Goal: Check status: Check status

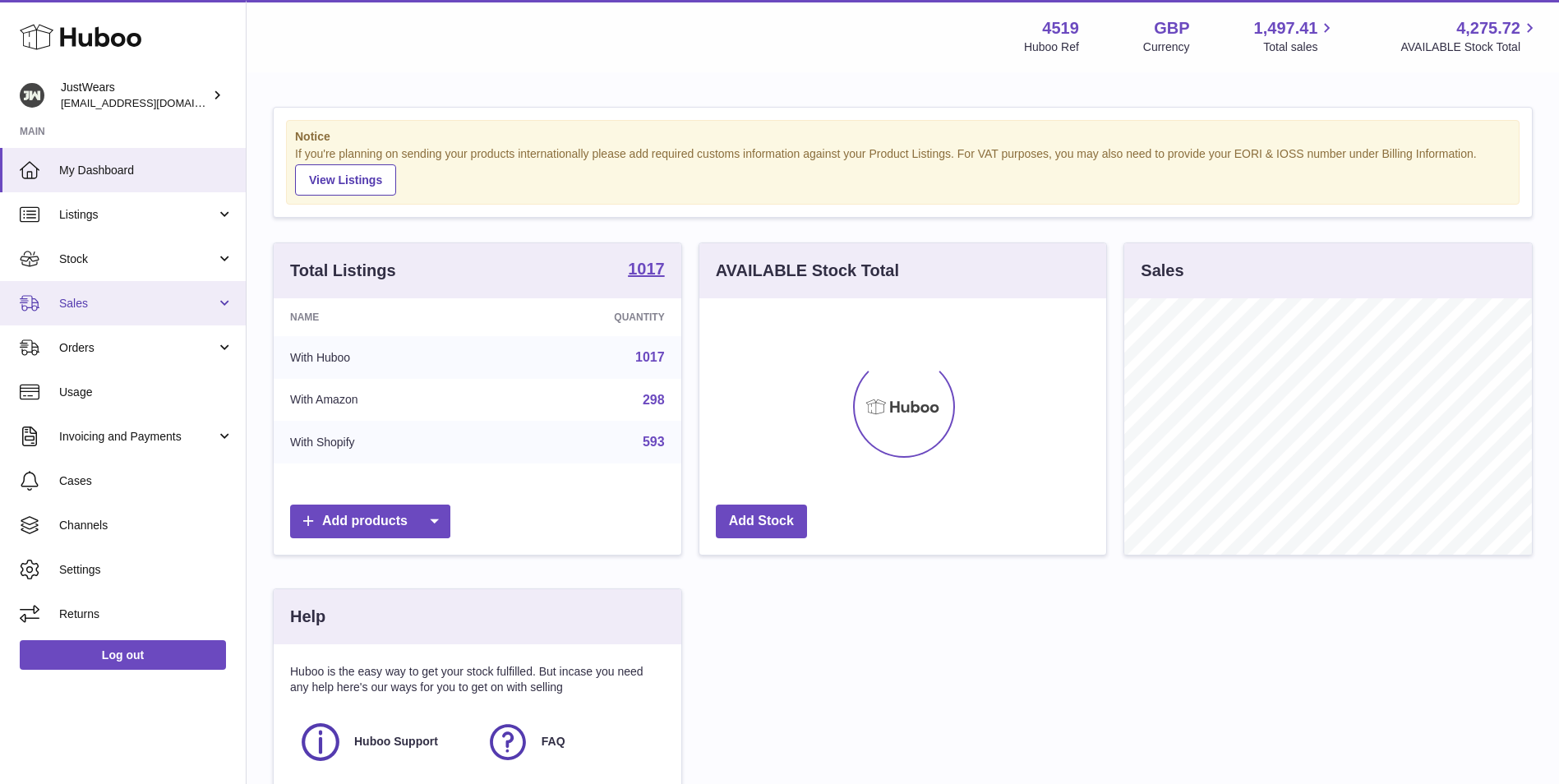
scroll to position [257, 407]
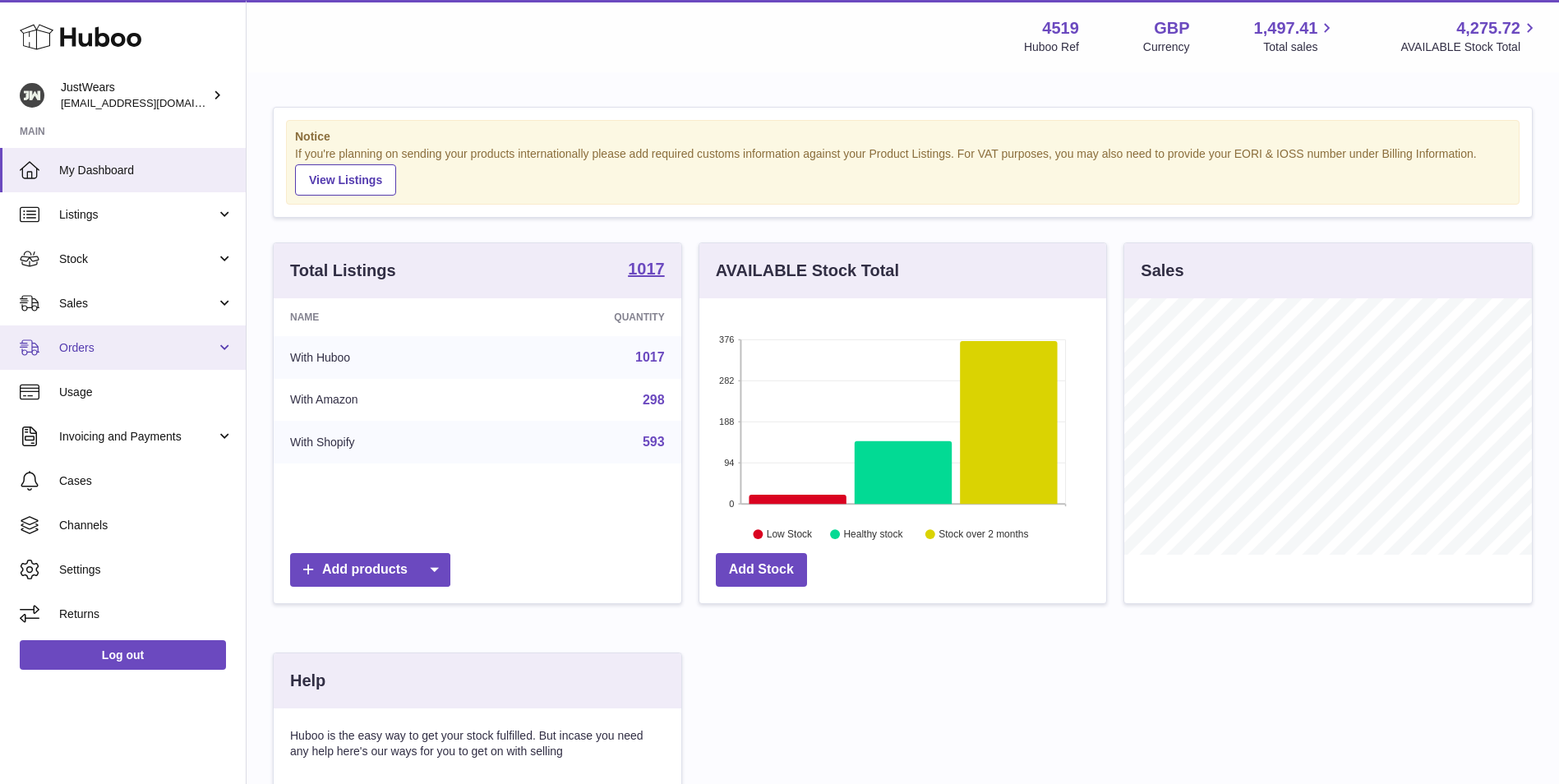
click at [115, 352] on span "Orders" at bounding box center [137, 348] width 157 height 15
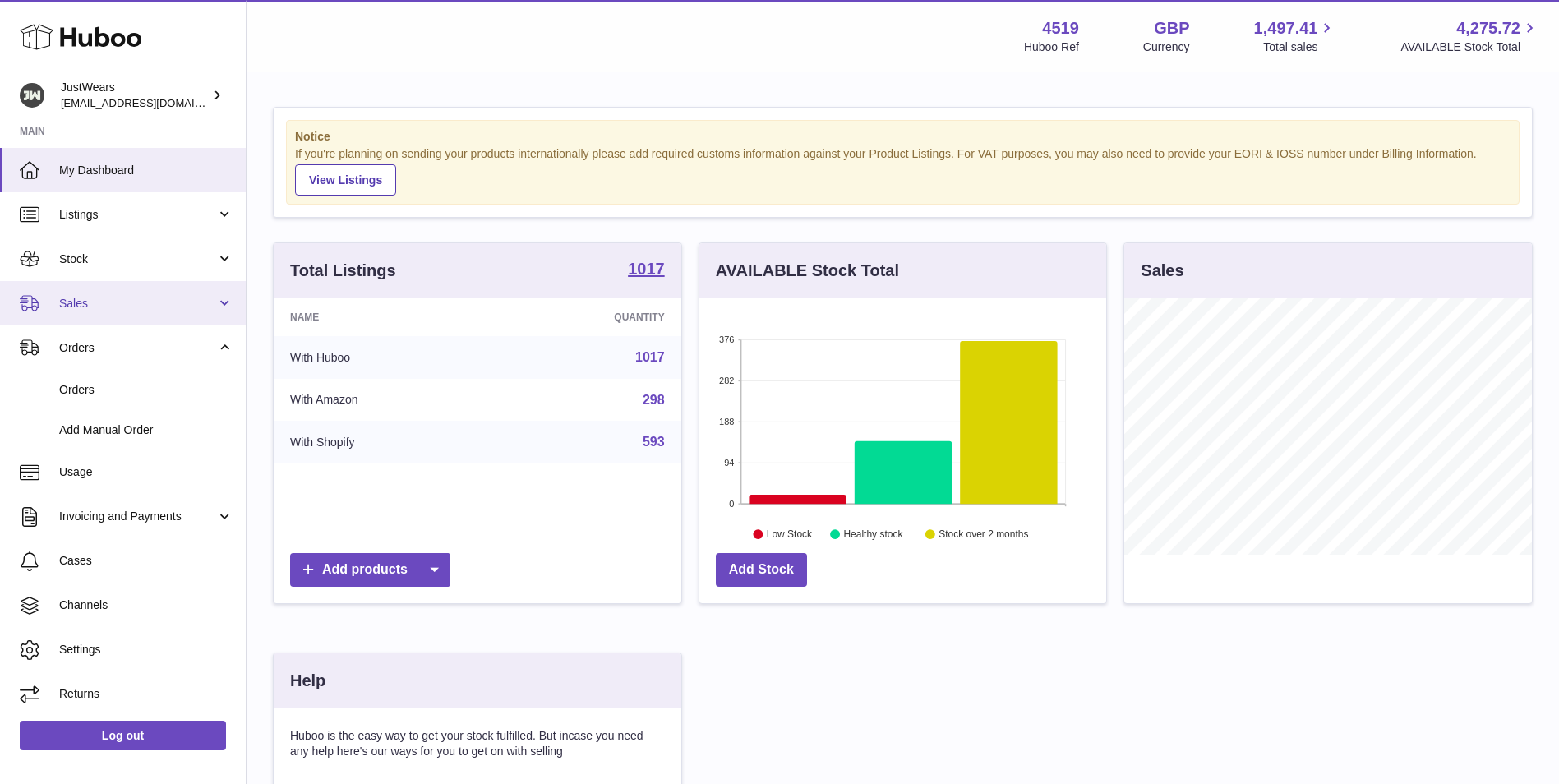
click at [133, 308] on span "Sales" at bounding box center [137, 303] width 157 height 15
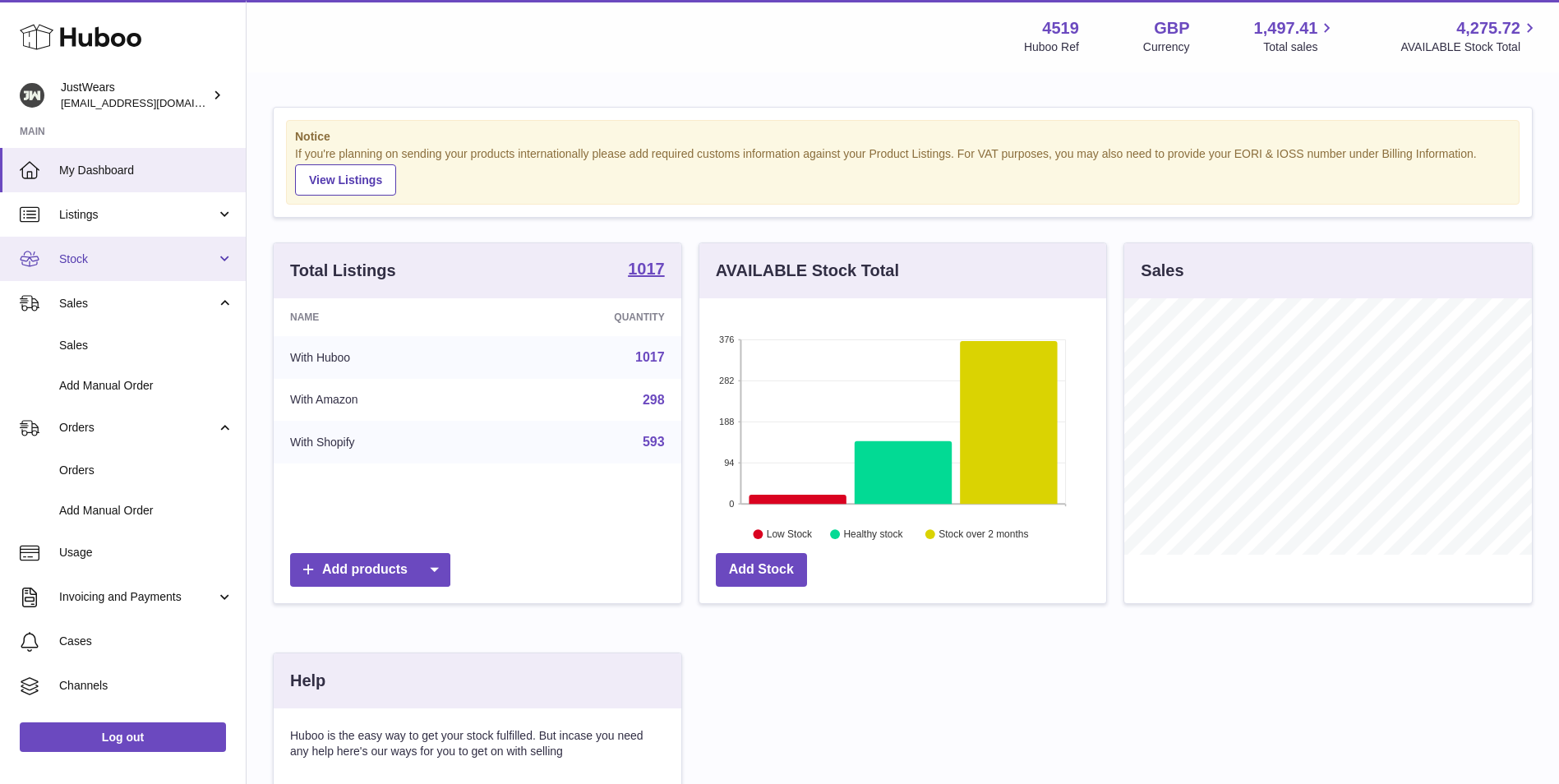
click at [152, 262] on span "Stock" at bounding box center [137, 259] width 157 height 15
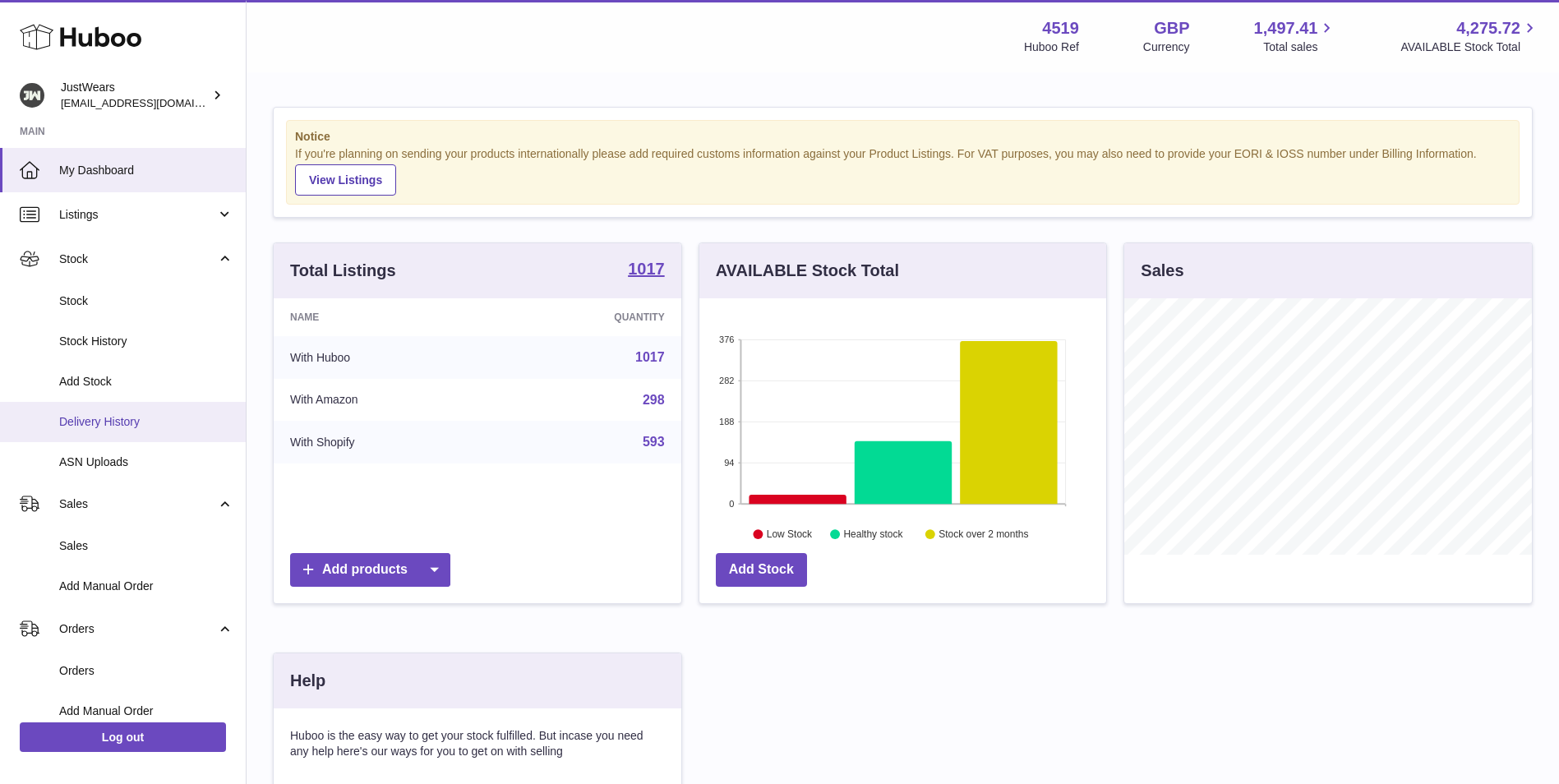
click at [119, 426] on span "Delivery History" at bounding box center [146, 422] width 174 height 15
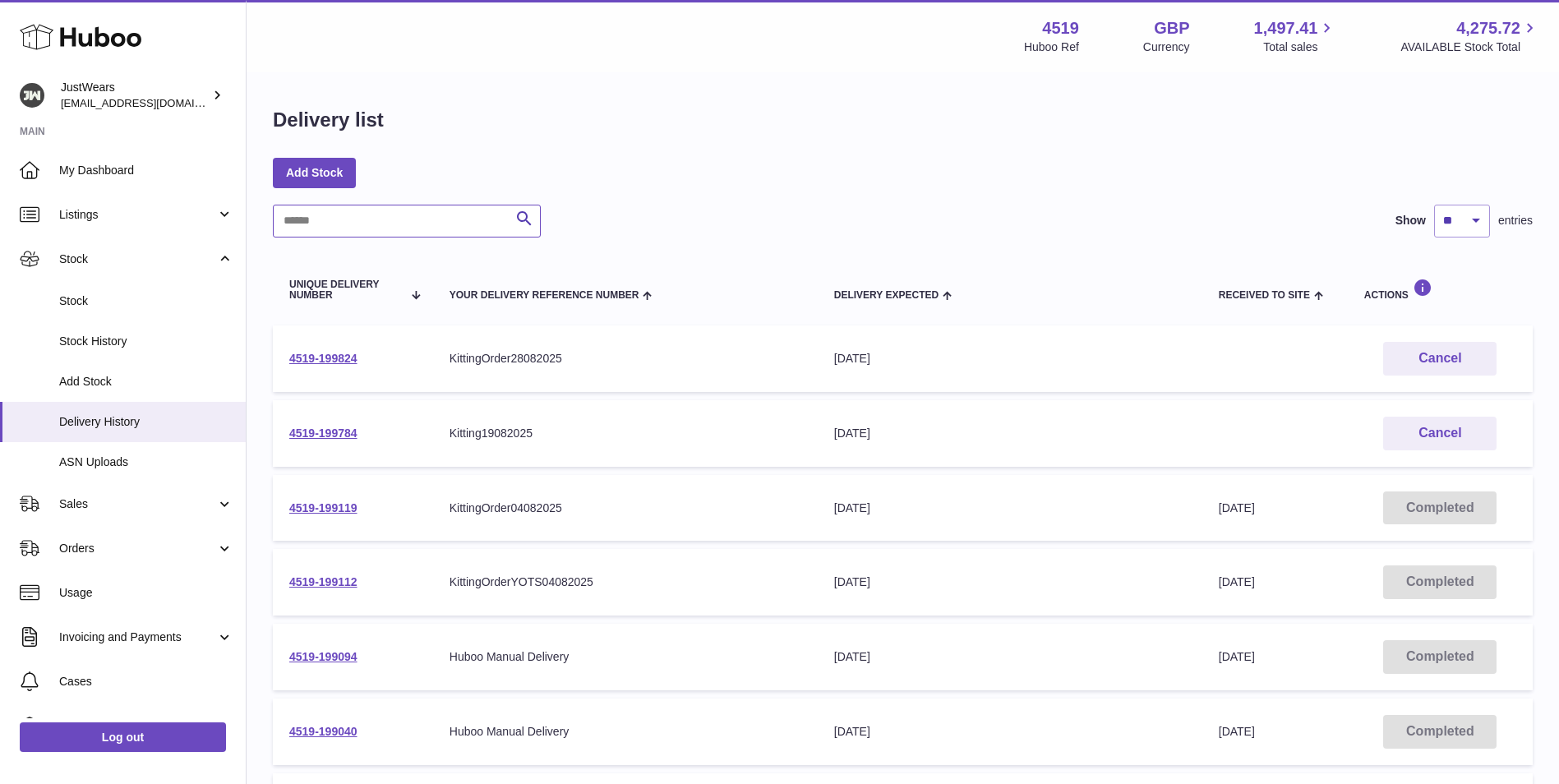
click at [449, 226] on input "text" at bounding box center [407, 221] width 268 height 33
click at [407, 232] on input "text" at bounding box center [407, 221] width 268 height 33
paste input "**********"
type input "**********"
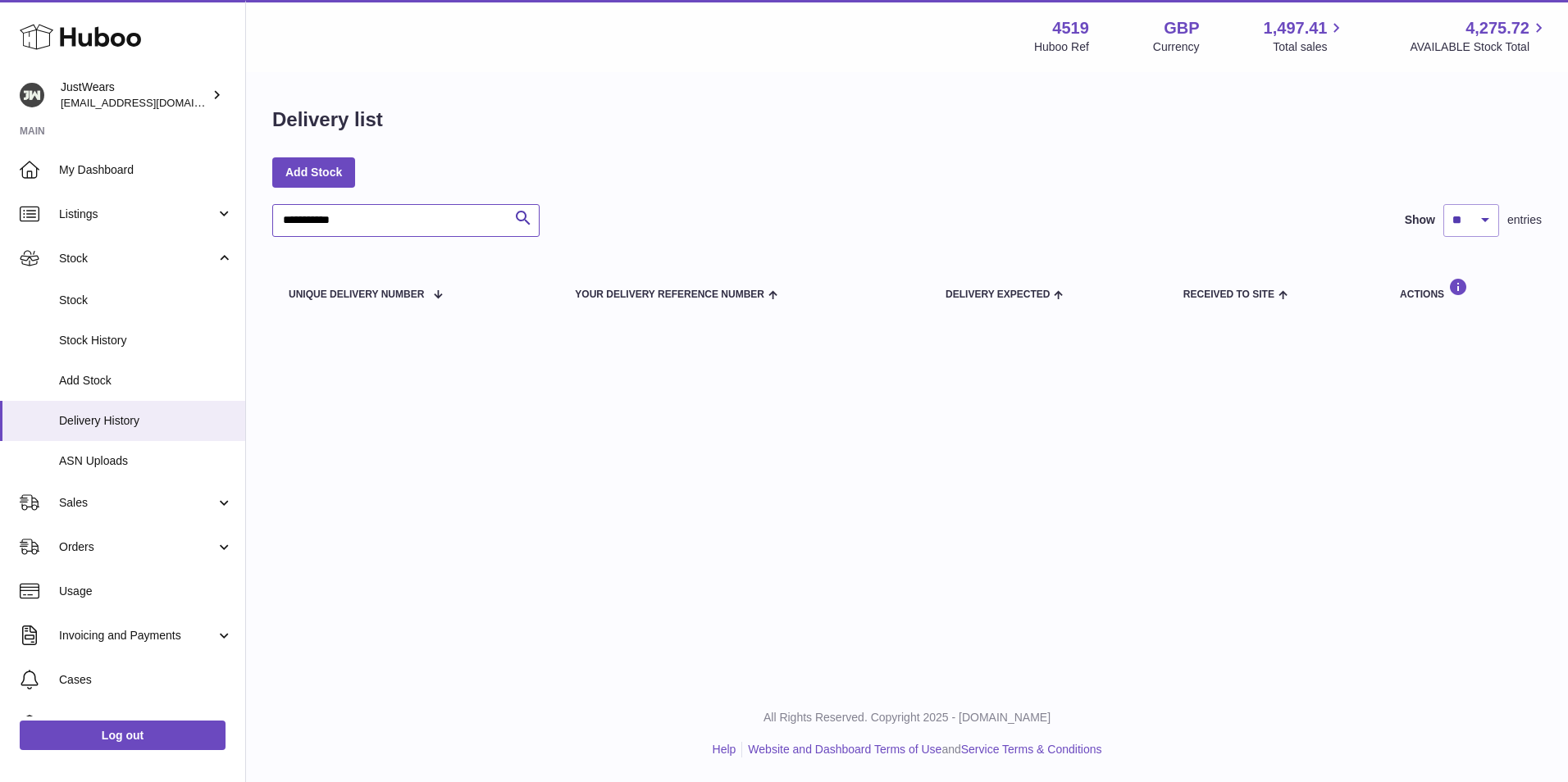
drag, startPoint x: 368, startPoint y: 220, endPoint x: 258, endPoint y: 228, distance: 110.3
click at [258, 228] on div "**********" at bounding box center [907, 215] width 1322 height 283
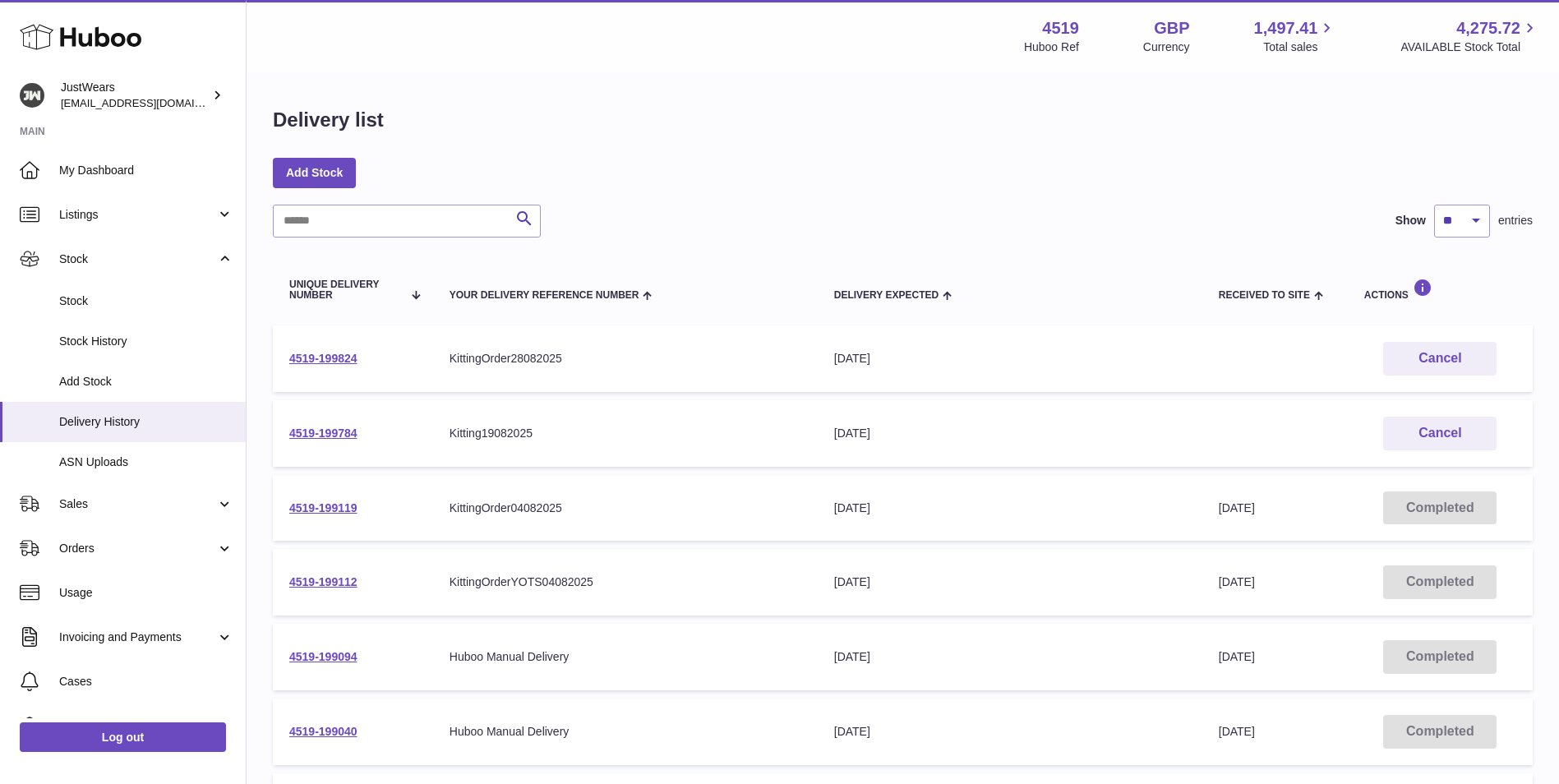
click at [417, 437] on td "4519-199784" at bounding box center [353, 433] width 161 height 66
drag, startPoint x: 366, startPoint y: 440, endPoint x: 285, endPoint y: 436, distance: 81.1
click at [285, 436] on td "4519-199784" at bounding box center [353, 433] width 161 height 66
copy link "4519-199784"
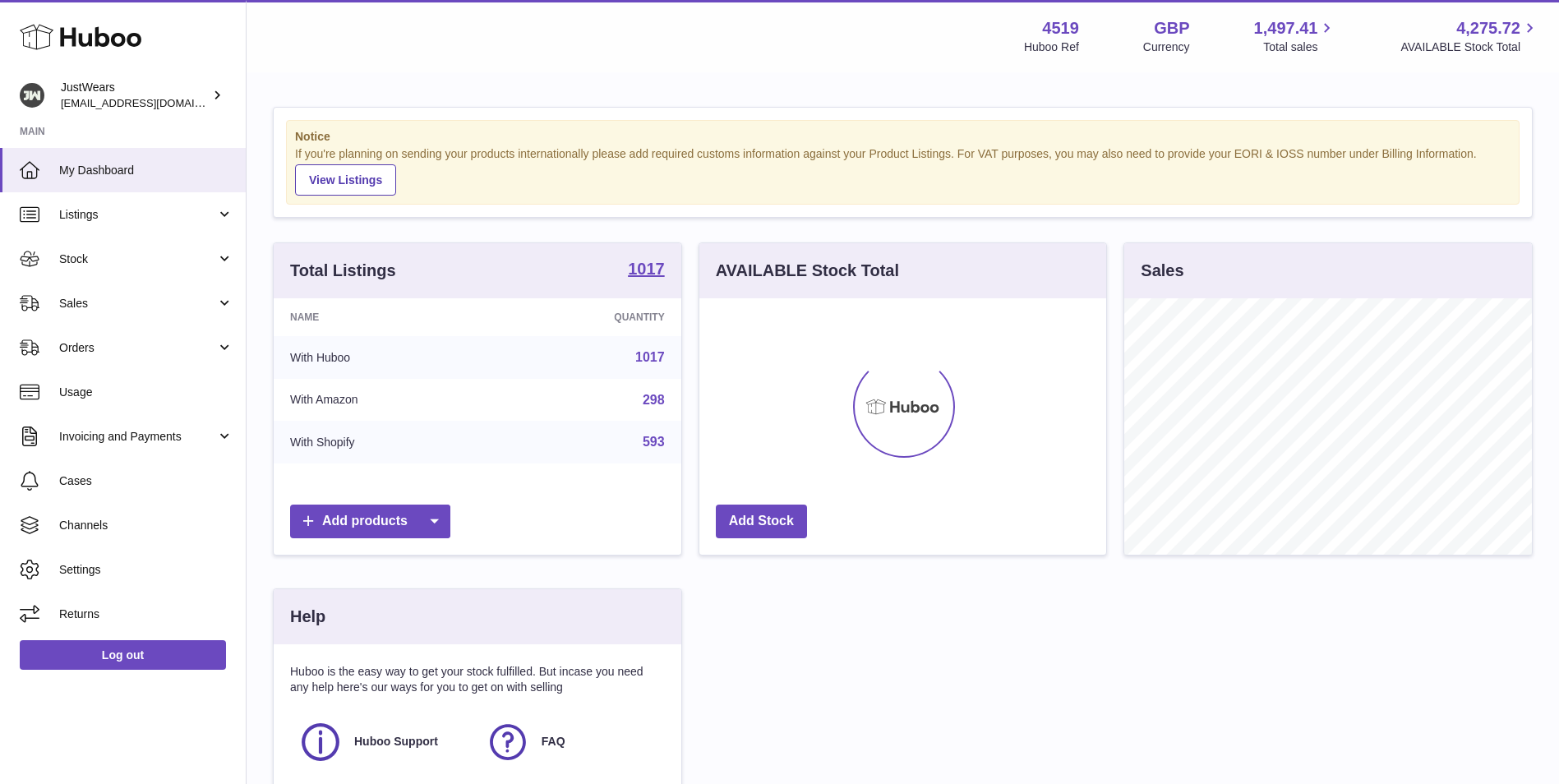
scroll to position [257, 407]
